Goal: Transaction & Acquisition: Purchase product/service

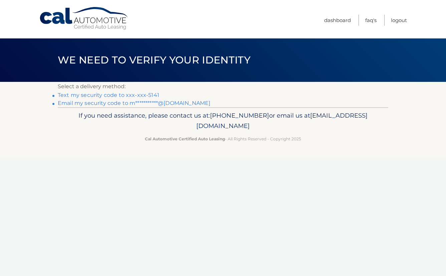
click at [128, 95] on link "Text my security code to xxx-xxx-5141" at bounding box center [108, 95] width 101 height 6
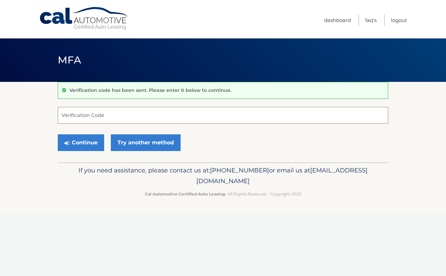
click at [116, 119] on input "Verification Code" at bounding box center [223, 115] width 330 height 17
type input "013171"
click at [78, 144] on button "Continue" at bounding box center [81, 142] width 46 height 17
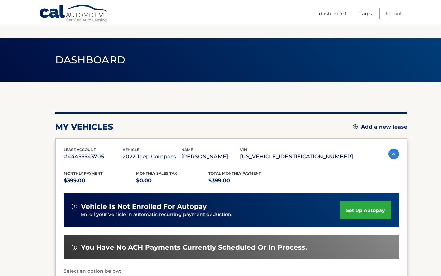
scroll to position [129, 0]
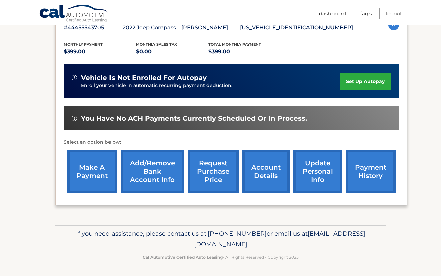
click at [96, 174] on link "make a payment" at bounding box center [92, 171] width 50 height 44
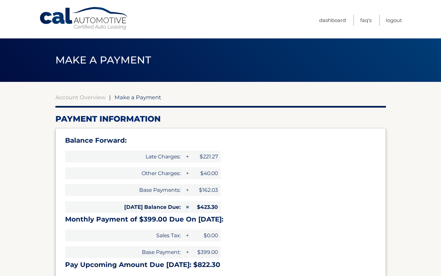
select select "Njk0ZjkxMjQtMzk1ZC00NDRhLWFhMmItODY5YjBmYTg0YzJk"
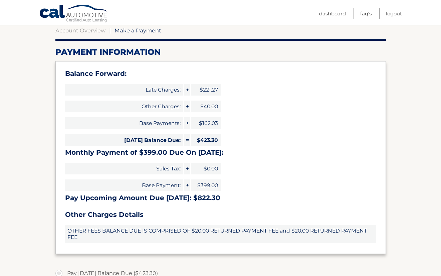
scroll to position [167, 0]
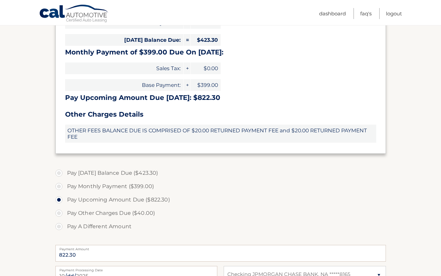
click at [60, 184] on label "Pay Monthly Payment ($399.00)" at bounding box center [220, 186] width 330 height 13
click at [60, 184] on input "Pay Monthly Payment ($399.00)" at bounding box center [61, 185] width 7 height 11
radio input "true"
type input "399.00"
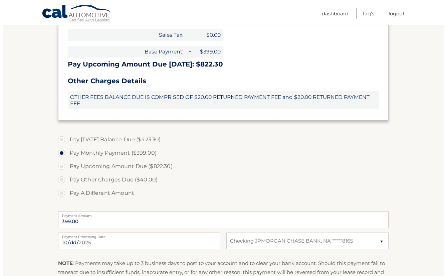
scroll to position [267, 0]
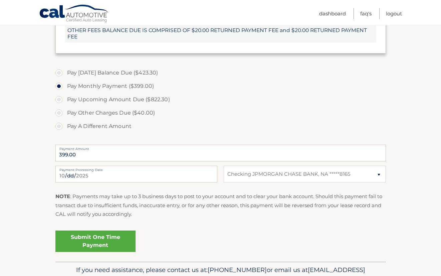
click at [87, 243] on link "Submit One Time Payment" at bounding box center [95, 240] width 80 height 21
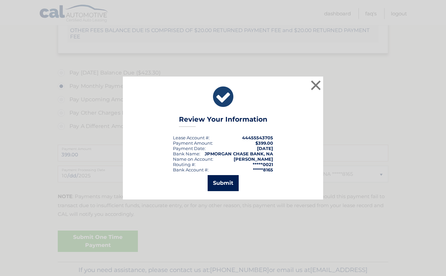
click at [223, 180] on button "Submit" at bounding box center [223, 183] width 31 height 16
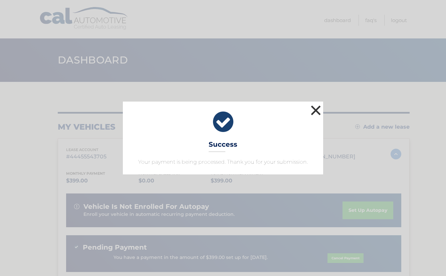
click at [310, 111] on button "×" at bounding box center [315, 109] width 13 height 13
